Goal: Information Seeking & Learning: Learn about a topic

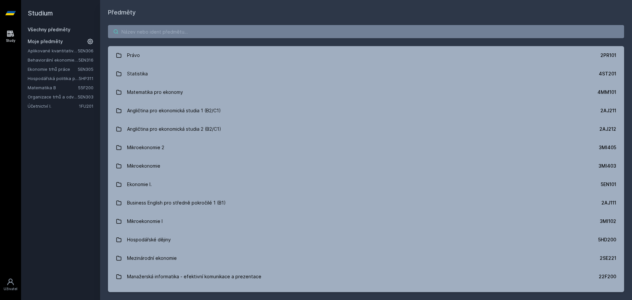
click at [224, 28] on input "search" at bounding box center [366, 31] width 516 height 13
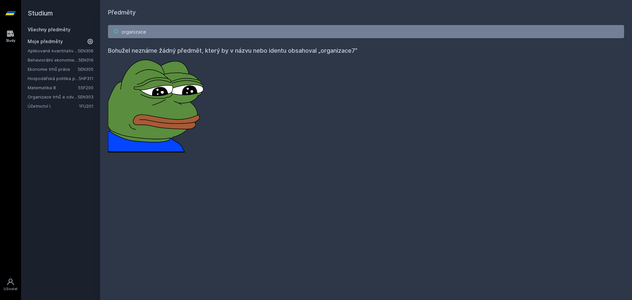
type input "organizace"
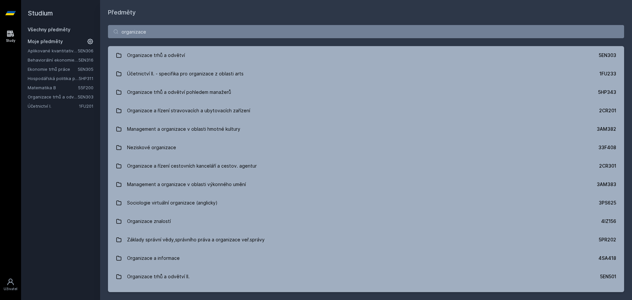
click at [45, 98] on link "Organizace trhů a odvětví" at bounding box center [53, 96] width 50 height 7
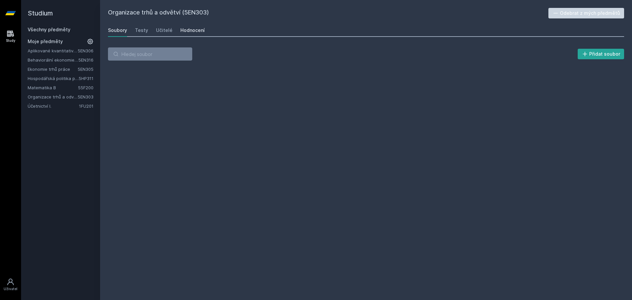
click at [199, 30] on div "Hodnocení" at bounding box center [192, 30] width 24 height 7
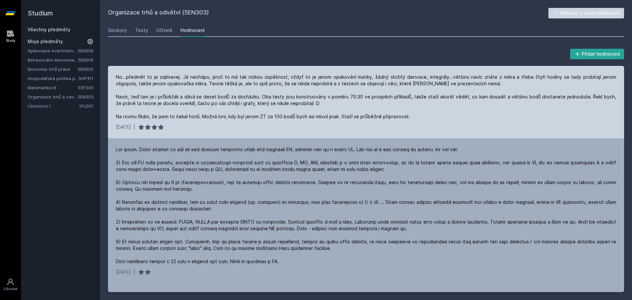
drag, startPoint x: 356, startPoint y: 100, endPoint x: 431, endPoint y: 103, distance: 74.5
click at [431, 103] on div "No...předmět to je zajímavej. Já nechápu, proč to má tak nízkou úspěšnost, vždy…" at bounding box center [366, 97] width 500 height 46
drag, startPoint x: 494, startPoint y: 95, endPoint x: 521, endPoint y: 96, distance: 27.0
click at [521, 96] on div "No...předmět to je zajímavej. Já nechápu, proč to má tak nízkou úspěšnost, vždy…" at bounding box center [366, 97] width 500 height 46
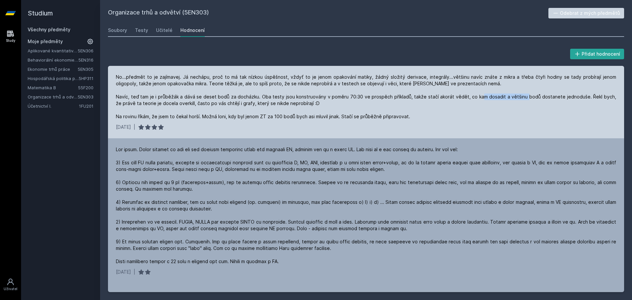
click at [521, 96] on div "No...předmět to je zajímavej. Já nechápu, proč to má tak nízkou úspěšnost, vždy…" at bounding box center [366, 97] width 500 height 46
click at [459, 110] on div "No...předmět to je zajímavej. Já nechápu, proč to má tak nízkou úspěšnost, vždy…" at bounding box center [366, 97] width 500 height 46
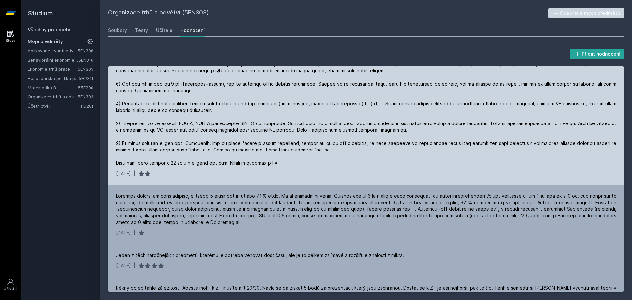
scroll to position [99, 0]
